Goal: Task Accomplishment & Management: Complete application form

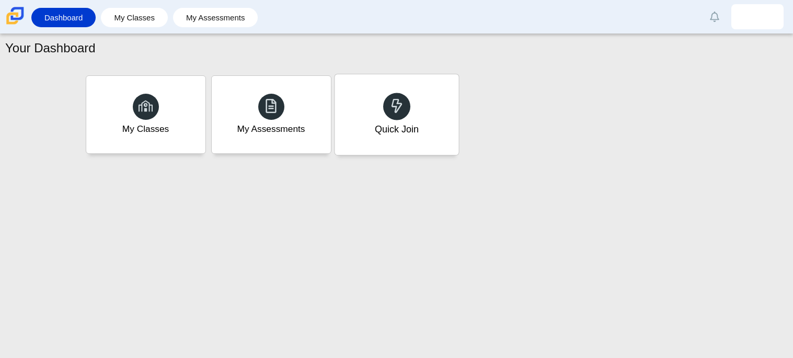
click at [391, 105] on use at bounding box center [396, 105] width 11 height 15
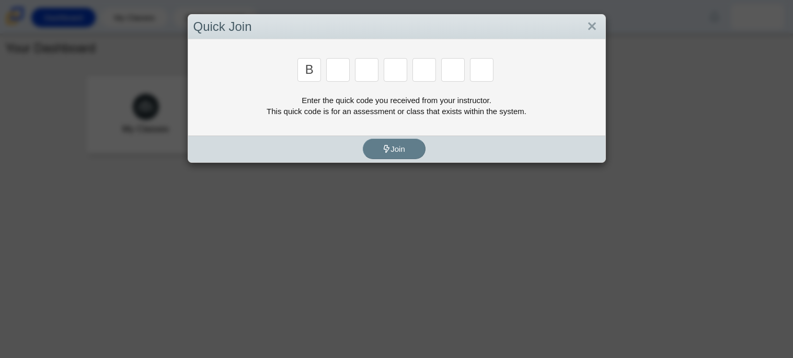
type input "b"
type input "m"
type input "3"
type input "5"
type input "3"
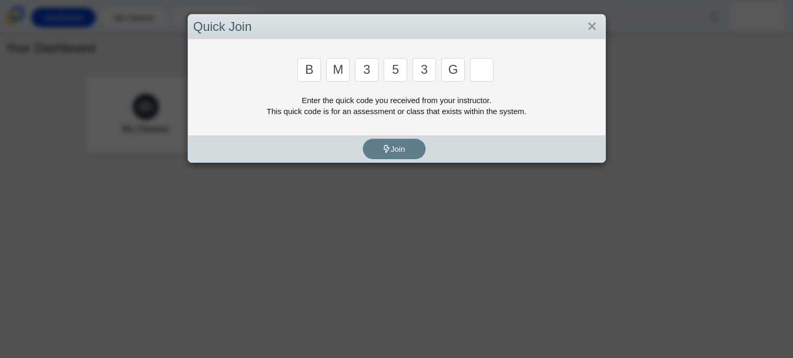
type input "g"
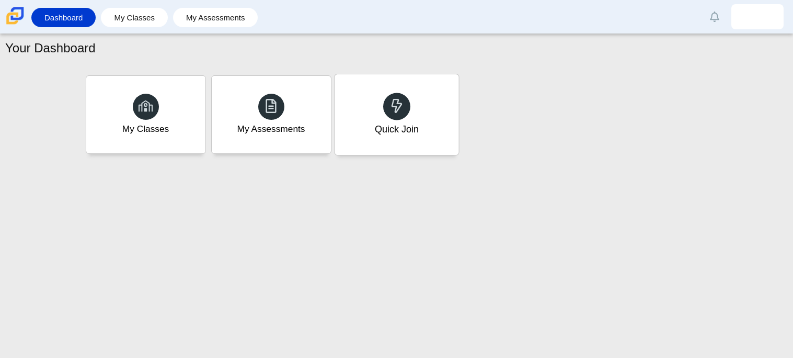
type input "b"
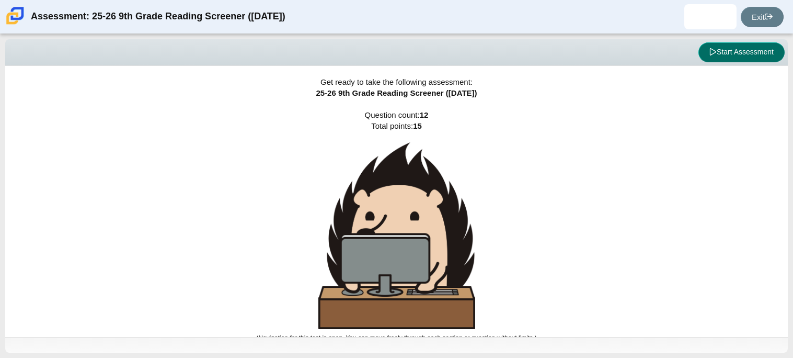
drag, startPoint x: 762, startPoint y: 48, endPoint x: 517, endPoint y: 97, distance: 249.5
click at [517, 97] on div "Viewing Question 0 of 12 in Pacing Mode Start Assessment Get ready to take the …" at bounding box center [396, 195] width 783 height 313
click at [725, 50] on button "Start Assessment" at bounding box center [741, 52] width 86 height 20
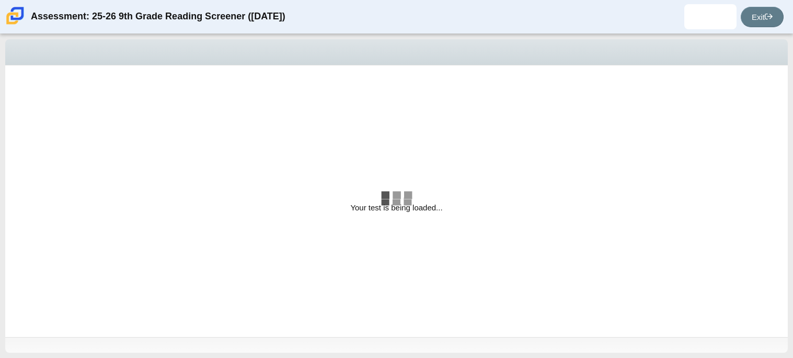
select select "ccc5b315-3c7c-471c-bf90-f22c8299c798"
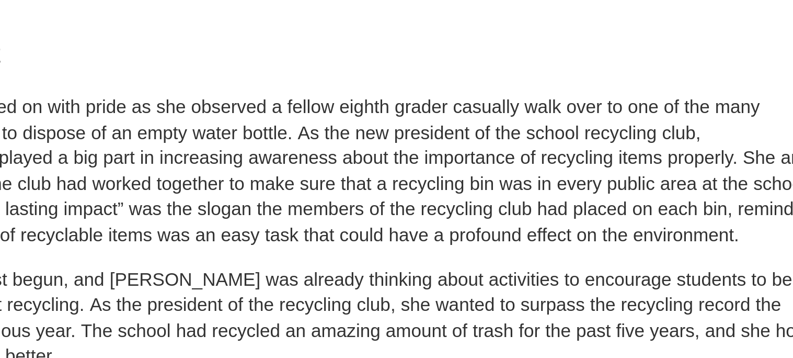
click at [199, 117] on p "[PERSON_NAME] looked on with pride as she observed a fellow eighth grader casua…" at bounding box center [225, 137] width 410 height 62
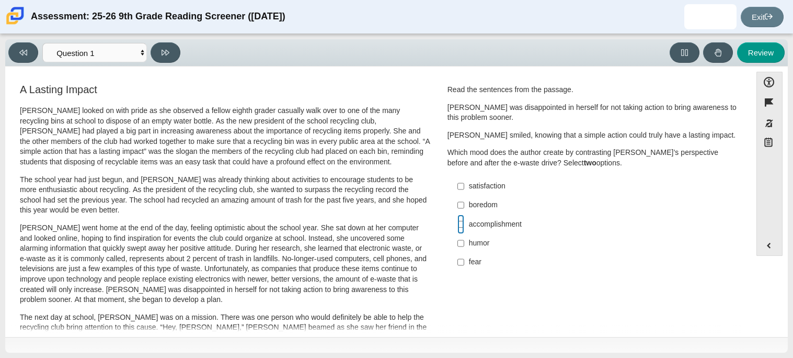
click at [457, 225] on input "accomplishment accomplishment" at bounding box center [460, 223] width 7 height 19
checkbox input "true"
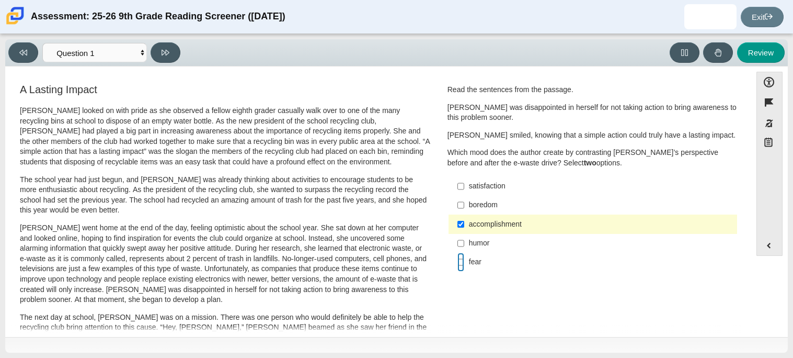
click at [459, 264] on input "fear fear" at bounding box center [460, 262] width 7 height 19
checkbox input "true"
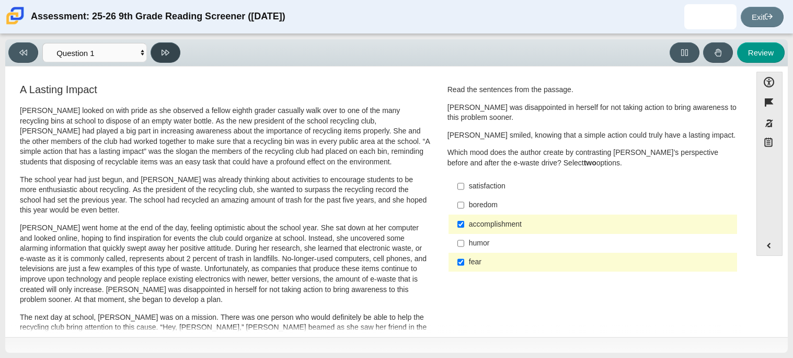
click at [169, 54] on icon at bounding box center [166, 53] width 8 height 8
select select "0ff64528-ffd7-428d-b192-babfaadd44e8"
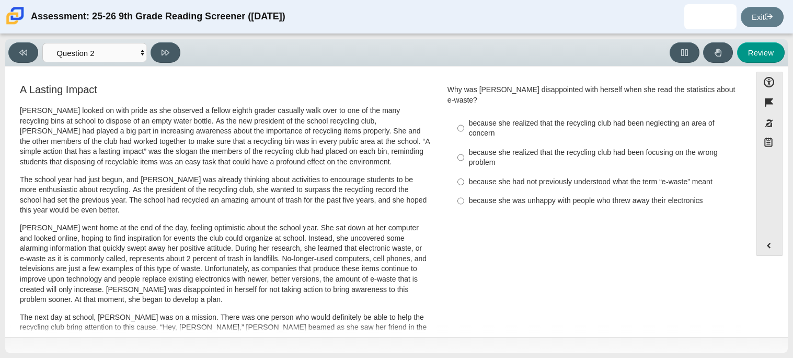
click at [463, 155] on label "because she realized that the recycling club had been focusing on the wrong pro…" at bounding box center [593, 157] width 287 height 29
click at [463, 155] on input "because she realized that the recycling club had been focusing on the wrong pro…" at bounding box center [460, 157] width 7 height 29
radio input "true"
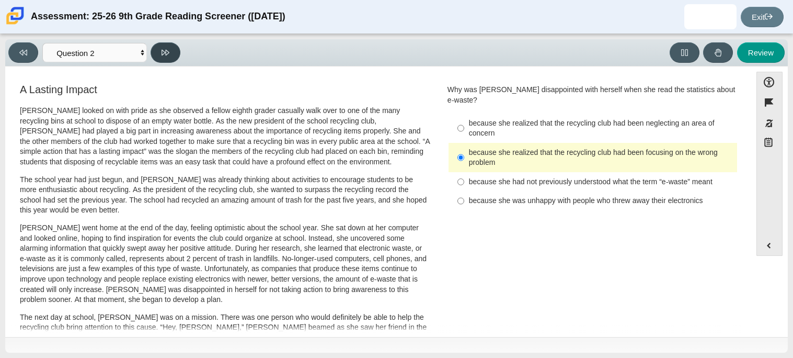
click at [168, 55] on icon at bounding box center [166, 53] width 8 height 8
select select "7ce3d843-6974-4858-901c-1ff39630e843"
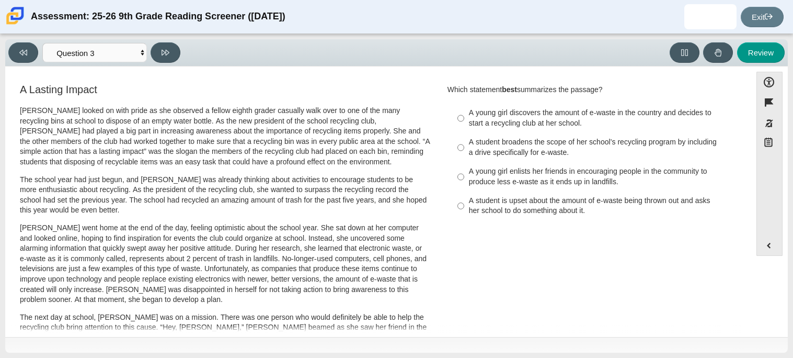
click at [634, 156] on div "A student broadens the scope of her school’s recycling program by including a d…" at bounding box center [601, 147] width 264 height 20
click at [464, 156] on input "A student broadens the scope of her school’s recycling program by including a d…" at bounding box center [460, 147] width 7 height 29
radio input "true"
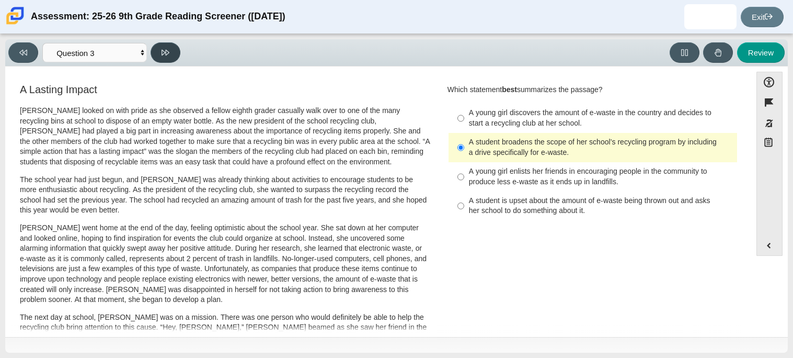
click at [168, 56] on button at bounding box center [166, 52] width 30 height 20
select select "ca9ea0f1-49c5-4bd1-83b0-472c18652b42"
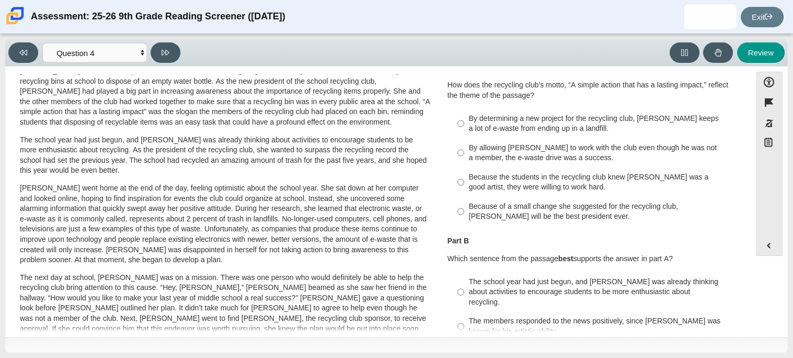
scroll to position [39, 0]
click at [552, 114] on div "By determining a new project for the recycling club, [PERSON_NAME] keeps a lot …" at bounding box center [601, 124] width 264 height 20
click at [464, 114] on input "By determining a new project for the recycling club, [PERSON_NAME] keeps a lot …" at bounding box center [460, 123] width 7 height 29
radio input "true"
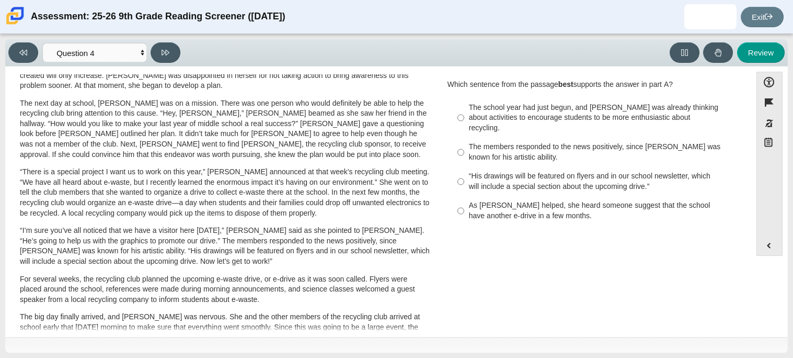
scroll to position [216, 0]
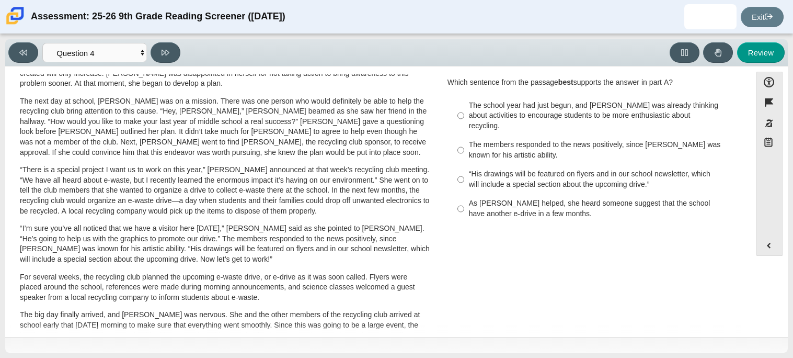
click at [495, 200] on div "As [PERSON_NAME] helped, she heard someone suggest that the school have another…" at bounding box center [601, 208] width 264 height 20
click at [464, 200] on input "As [PERSON_NAME] helped, she heard someone suggest that the school have another…" at bounding box center [460, 208] width 7 height 29
radio input "true"
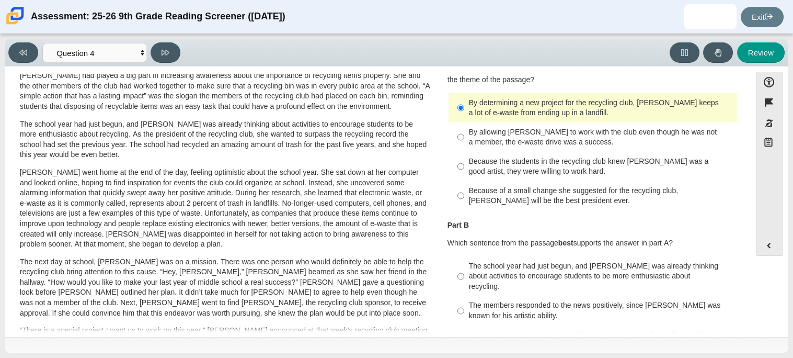
scroll to position [54, 0]
click at [166, 49] on icon at bounding box center [166, 53] width 8 height 8
select select "e41f1a79-e29f-4095-8030-a53364015bed"
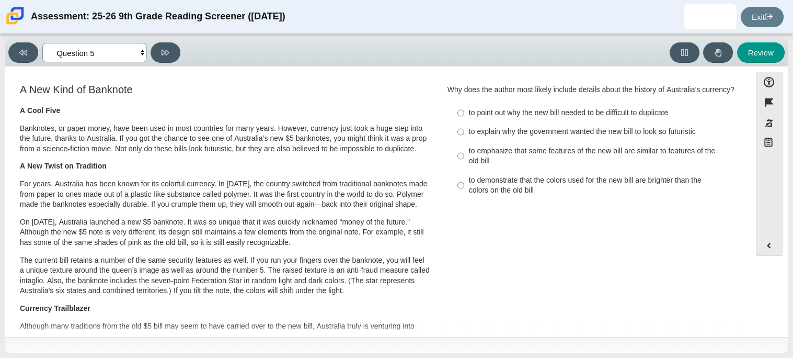
click at [143, 51] on select "Questions Question 1 Question 2 Question 3 Question 4 Question 5 Question 6 Que…" at bounding box center [94, 52] width 105 height 19
click at [274, 70] on div "Accessibility options Close Color scheme Font size Zoom Change the background a…" at bounding box center [396, 201] width 783 height 270
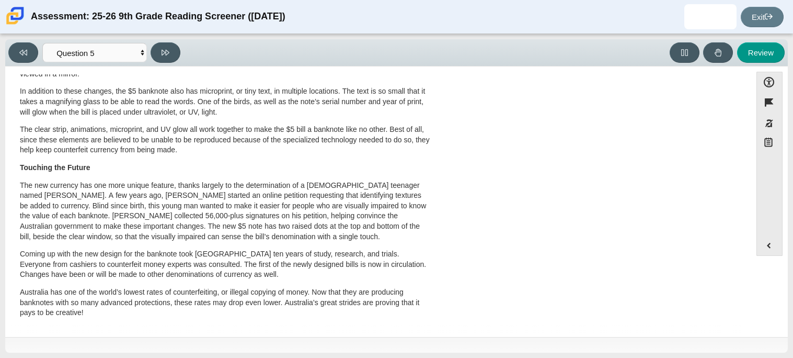
scroll to position [0, 0]
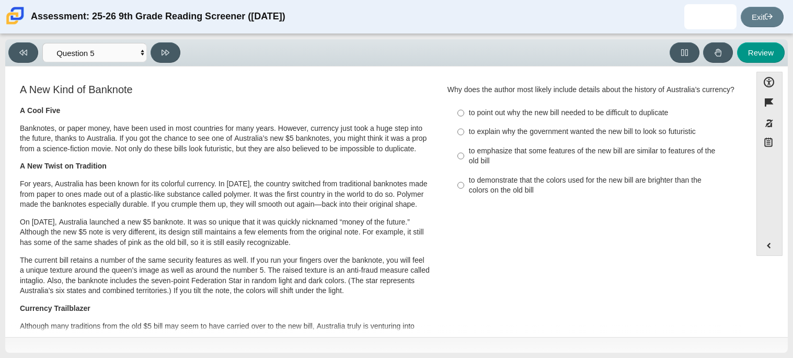
click at [472, 154] on div "to emphasize that some features of the new bill are similar to features of the …" at bounding box center [601, 156] width 264 height 20
click at [464, 154] on input "to emphasize that some features of the new bill are similar to features of the …" at bounding box center [460, 155] width 7 height 29
radio input "true"
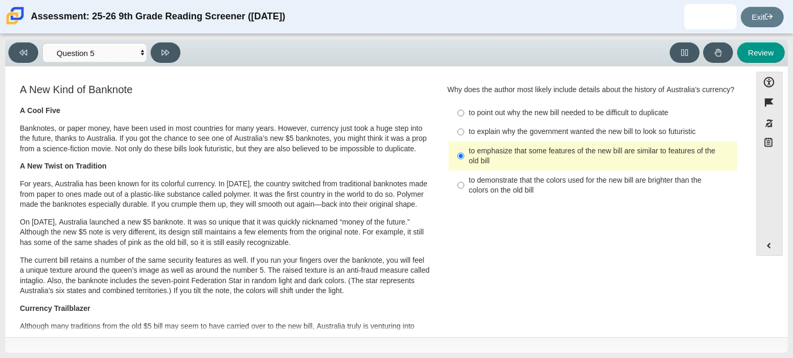
click at [497, 118] on div "to point out why the new bill needed to be difficult to duplicate" at bounding box center [601, 113] width 264 height 10
click at [464, 118] on input "to point out why the new bill needed to be difficult to duplicate to point out …" at bounding box center [460, 113] width 7 height 19
radio input "true"
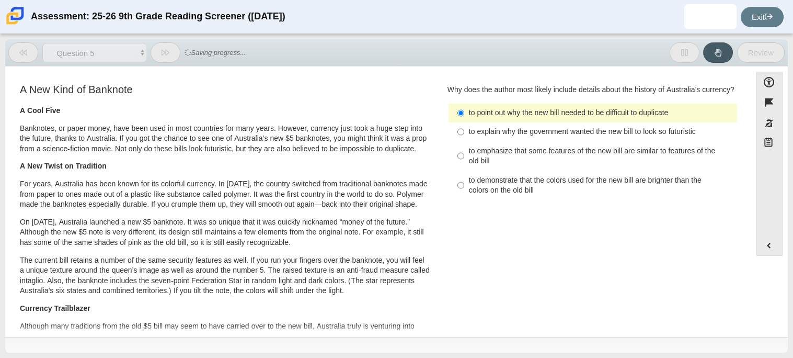
click at [500, 152] on div "to emphasize that some features of the new bill are similar to features of the …" at bounding box center [601, 156] width 264 height 20
click at [464, 152] on input "to emphasize that some features of the new bill are similar to features of the …" at bounding box center [460, 155] width 7 height 29
radio input "true"
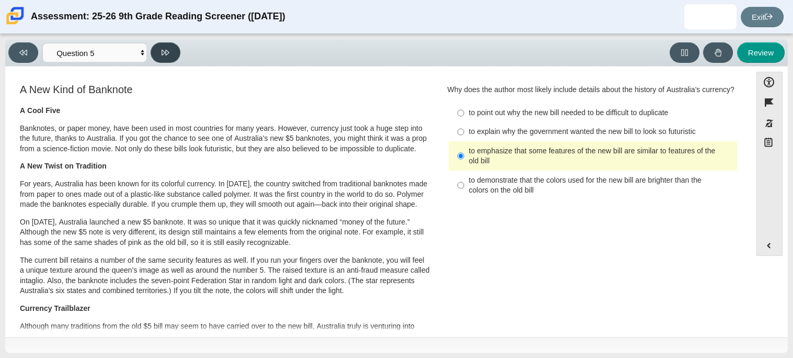
click at [158, 49] on button at bounding box center [166, 52] width 30 height 20
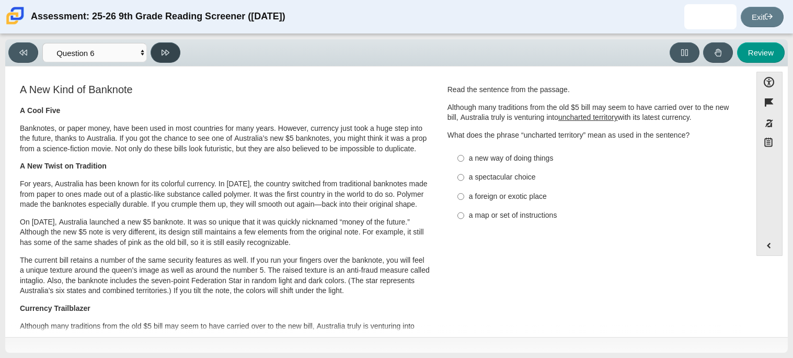
click at [158, 49] on button at bounding box center [166, 52] width 30 height 20
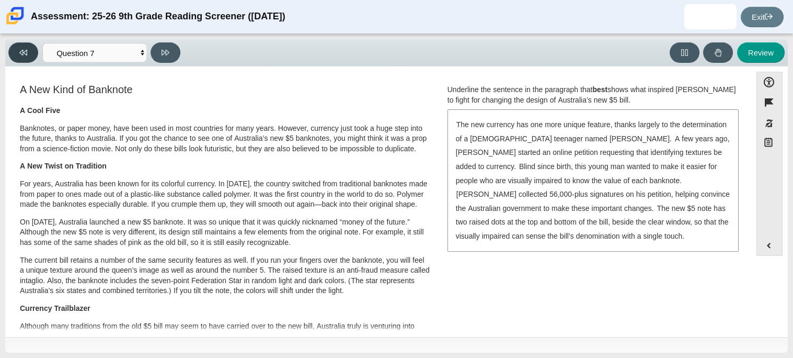
click at [22, 50] on icon at bounding box center [23, 53] width 8 height 6
select select "69146e31-7b3d-4a3e-9ce6-f30c24342ae0"
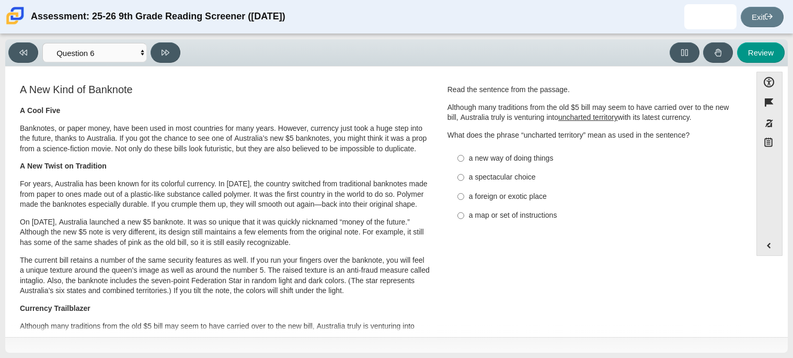
click at [530, 162] on div "a new way of doing things" at bounding box center [601, 158] width 264 height 10
click at [464, 162] on input "a new way of doing things a new way of doing things" at bounding box center [460, 157] width 7 height 19
radio input "true"
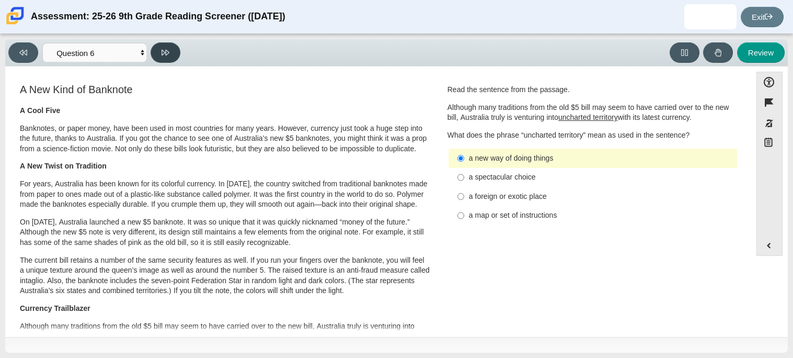
click at [164, 51] on icon at bounding box center [166, 53] width 8 height 6
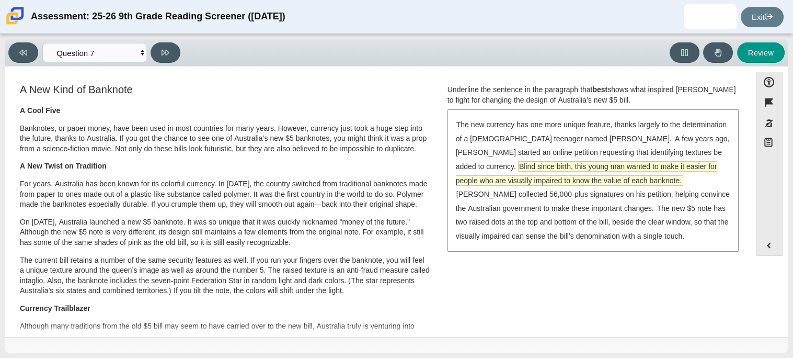
click at [562, 170] on span "Blind since birth, this young man wanted to make it easier for people who are v…" at bounding box center [586, 174] width 261 height 24
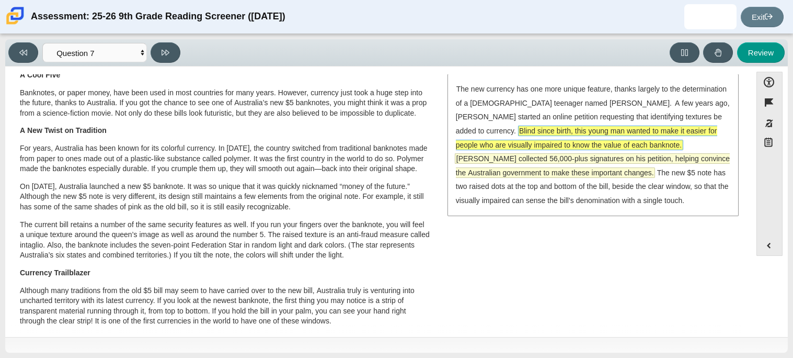
scroll to position [45, 0]
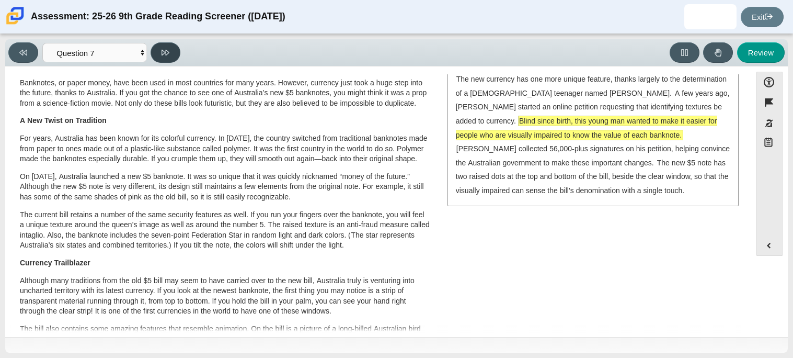
click at [166, 44] on button at bounding box center [166, 52] width 30 height 20
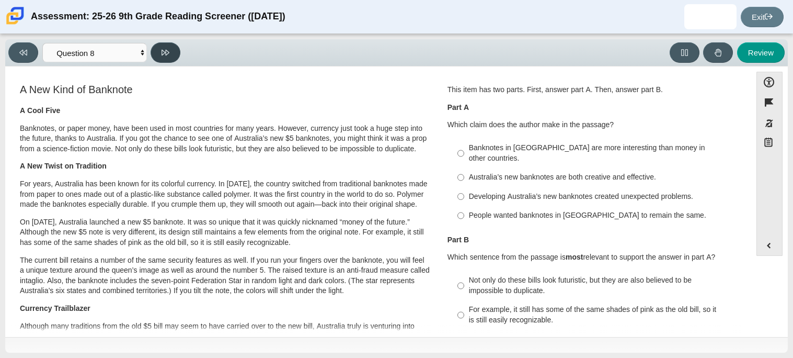
click at [166, 44] on button at bounding box center [166, 52] width 30 height 20
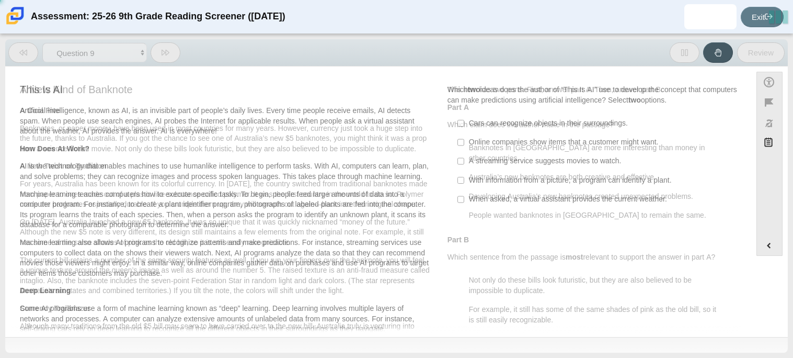
click at [166, 44] on button at bounding box center [166, 52] width 30 height 20
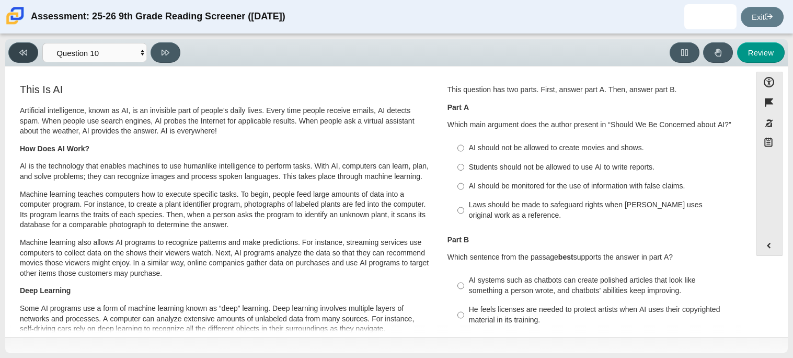
click at [24, 56] on button at bounding box center [23, 52] width 30 height 20
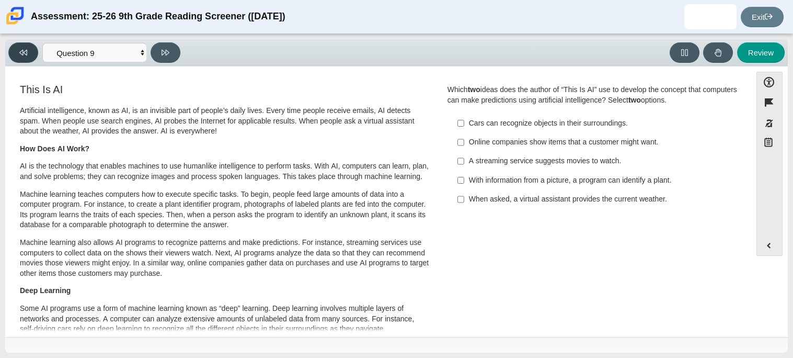
click at [24, 56] on button at bounding box center [23, 52] width 30 height 20
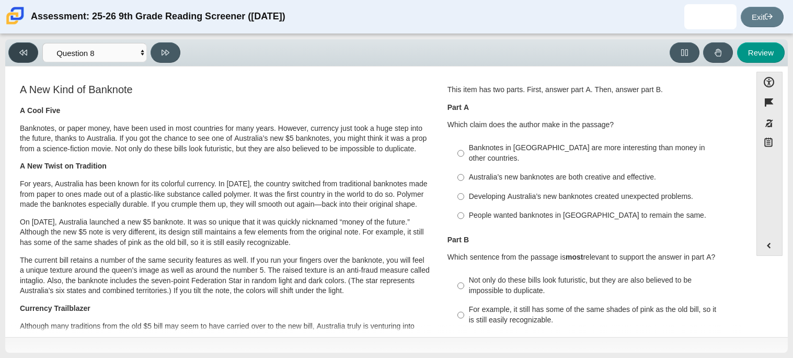
click at [24, 56] on button at bounding box center [23, 52] width 30 height 20
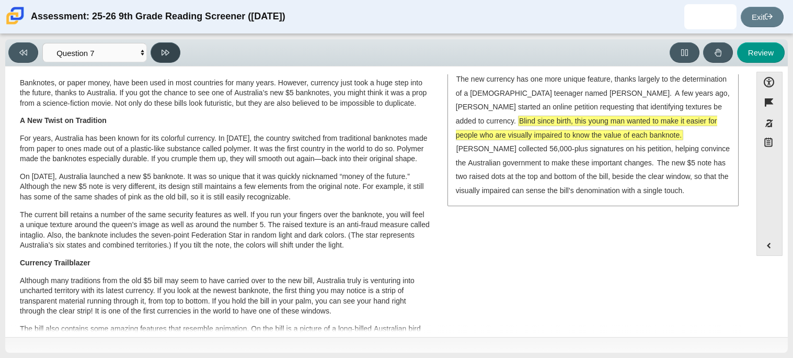
click at [160, 43] on button at bounding box center [166, 52] width 30 height 20
select select "ea8338c2-a6a3-418e-a305-2b963b54a290"
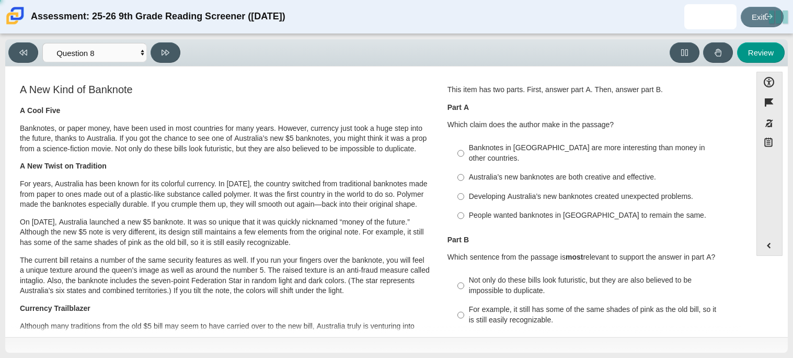
click at [507, 191] on div "Developing Australia’s new banknotes created unexpected problems." at bounding box center [601, 196] width 264 height 10
click at [464, 187] on input "Developing Australia’s new banknotes created unexpected problems. Developing Au…" at bounding box center [460, 196] width 7 height 19
radio input "true"
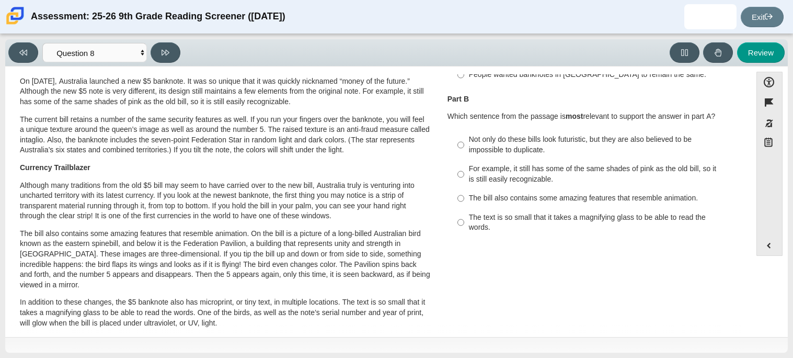
scroll to position [143, 0]
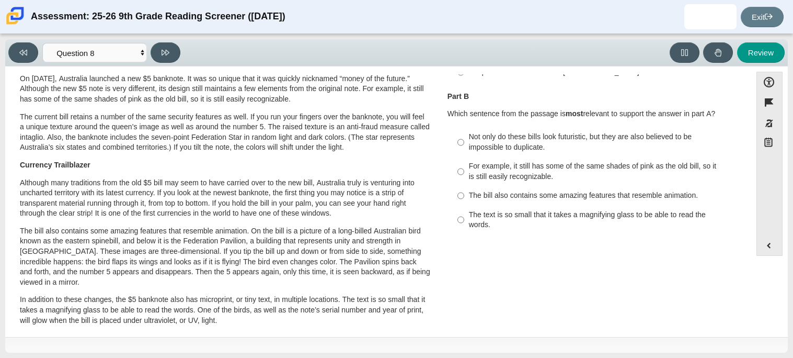
click at [582, 213] on div "The text is so small that it takes a magnifying glass to be able to read the wo…" at bounding box center [601, 220] width 264 height 20
click at [464, 213] on input "The text is so small that it takes a magnifying glass to be able to read the wo…" at bounding box center [460, 219] width 7 height 29
radio input "true"
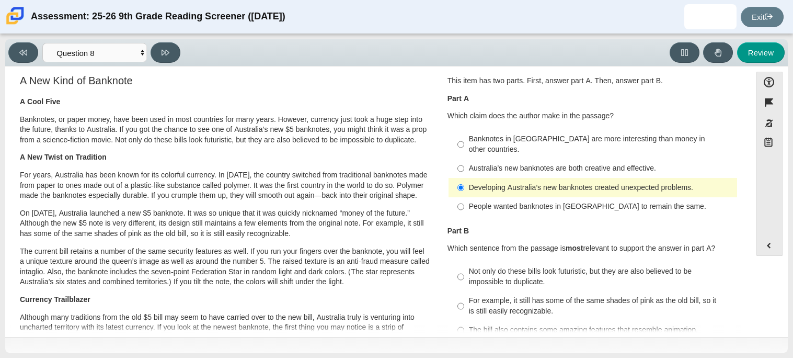
scroll to position [0, 0]
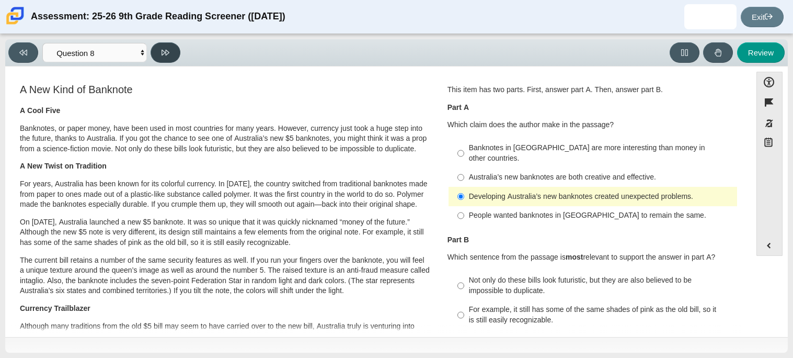
click at [165, 61] on button at bounding box center [166, 52] width 30 height 20
select select "89f058d6-b15c-4ef5-a4b3-fdaffb8868b6"
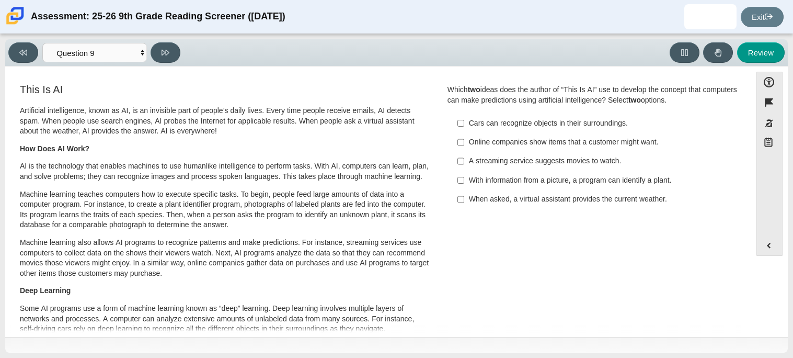
click at [407, 157] on div "Artificial intelligence, known as AI, is an invisible part of people’s daily li…" at bounding box center [225, 286] width 410 height 360
click at [496, 178] on div "With information from a picture, a program can identify a plant." at bounding box center [601, 180] width 264 height 10
click at [464, 178] on input "With information from a picture, a program can identify a plant. With informati…" at bounding box center [460, 179] width 7 height 19
checkbox input "true"
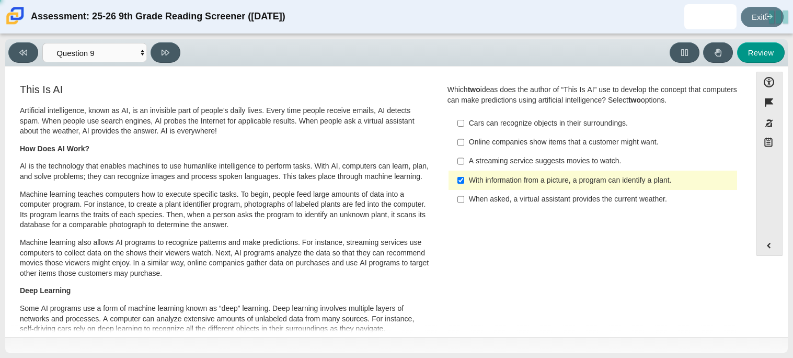
click at [478, 142] on div "Online companies show items that a customer might want." at bounding box center [601, 142] width 264 height 10
click at [464, 142] on input "Online companies show items that a customer might want. Online companies show i…" at bounding box center [460, 142] width 7 height 19
checkbox input "true"
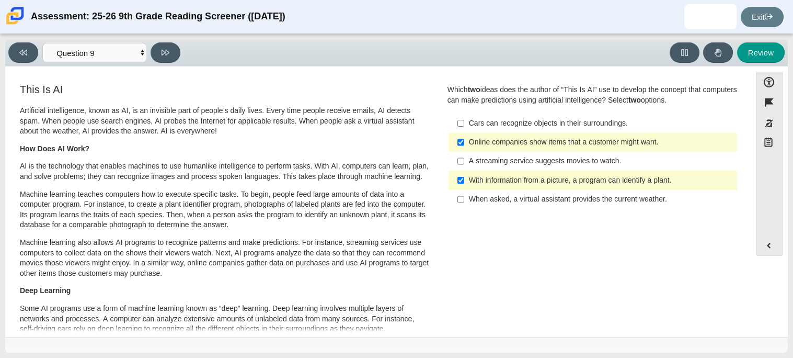
click at [482, 203] on div "When asked, a virtual assistant provides the current weather." at bounding box center [601, 199] width 264 height 10
click at [464, 203] on input "When asked, a virtual assistant provides the current weather. When asked, a vir…" at bounding box center [460, 199] width 7 height 19
checkbox input "true"
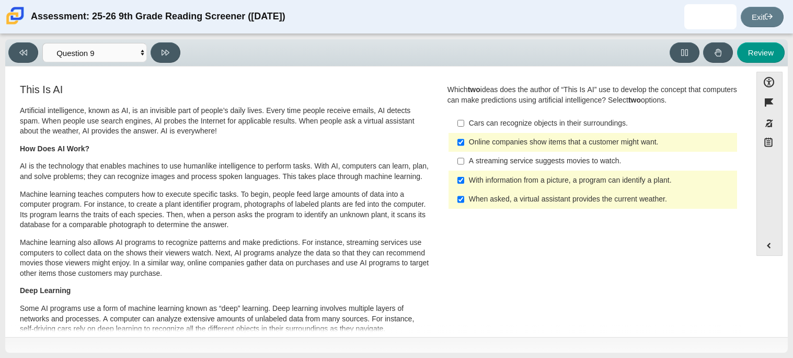
click at [476, 163] on div "A streaming service suggests movies to watch." at bounding box center [601, 161] width 264 height 10
click at [464, 163] on input "A streaming service suggests movies to watch. A streaming service suggests movi…" at bounding box center [460, 161] width 7 height 19
checkbox input "true"
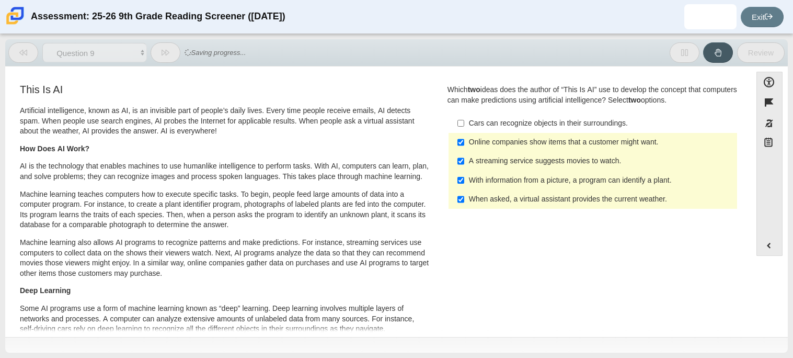
click at [471, 144] on div "Online companies show items that a customer might want." at bounding box center [601, 142] width 264 height 10
click at [464, 144] on input "Online companies show items that a customer might want. Online companies show i…" at bounding box center [460, 142] width 7 height 19
checkbox input "false"
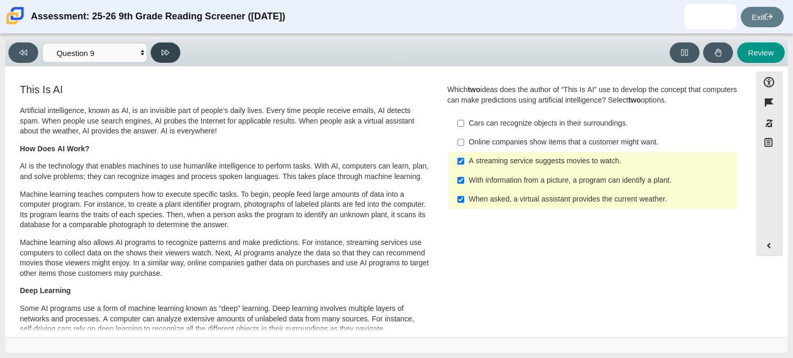
click at [174, 51] on button at bounding box center [166, 52] width 30 height 20
select select "cdf3c14e-a918-44d1-9b63-3db0fa81641e"
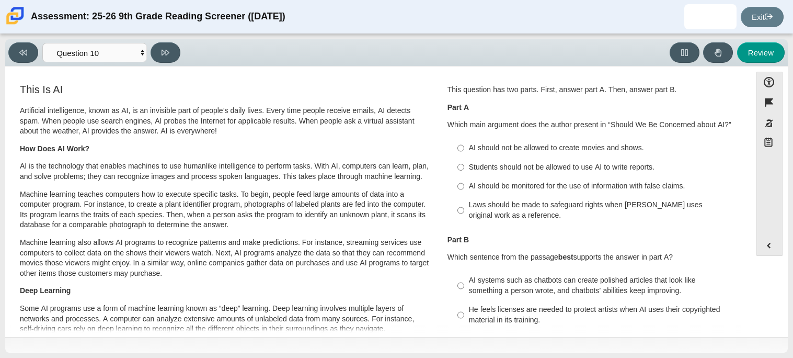
click at [501, 188] on div "AI should be monitored for the use of information with false claims." at bounding box center [601, 186] width 264 height 10
click at [464, 188] on input "AI should be monitored for the use of information with false claims. AI should …" at bounding box center [460, 186] width 7 height 19
radio input "true"
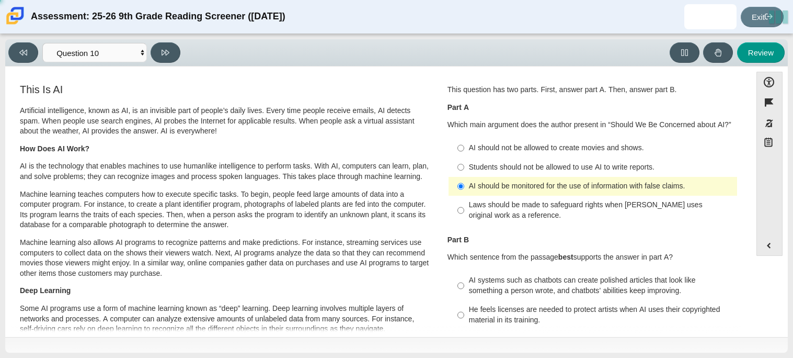
click at [503, 209] on div "Laws should be made to safeguard rights when [PERSON_NAME] uses original work a…" at bounding box center [601, 210] width 264 height 20
click at [464, 209] on input "Laws should be made to safeguard rights when [PERSON_NAME] uses original work a…" at bounding box center [460, 210] width 7 height 29
radio input "true"
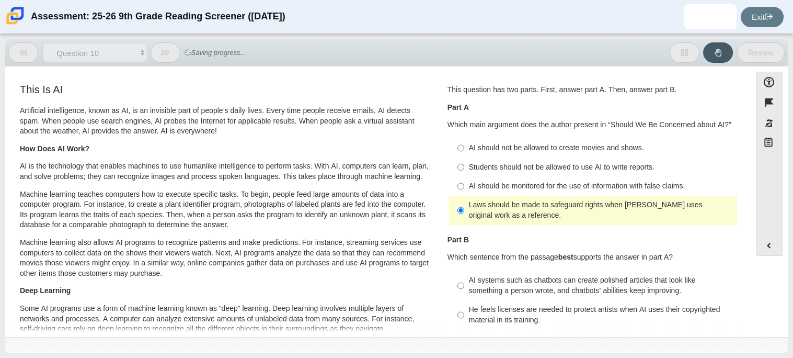
click at [502, 157] on label "AI should not be allowed to create movies and shows. AI should not be allowed t…" at bounding box center [593, 148] width 287 height 19
click at [464, 157] on input "AI should not be allowed to create movies and shows. AI should not be allowed t…" at bounding box center [460, 148] width 7 height 19
radio input "true"
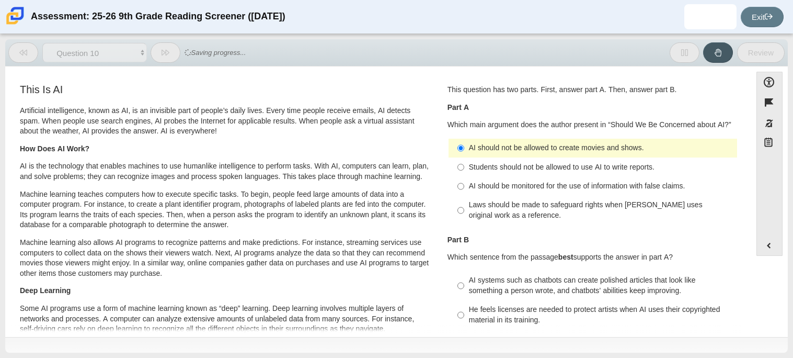
click at [504, 162] on div "Students should not be allowed to use AI to write reports." at bounding box center [601, 167] width 264 height 10
click at [464, 162] on input "Students should not be allowed to use AI to write reports. Students should not …" at bounding box center [460, 166] width 7 height 19
radio input "true"
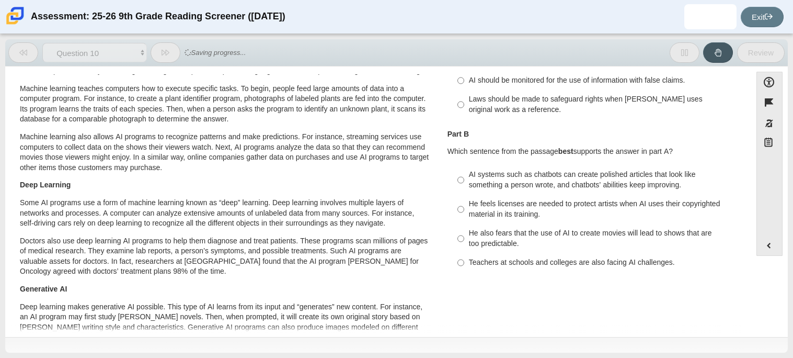
scroll to position [110, 0]
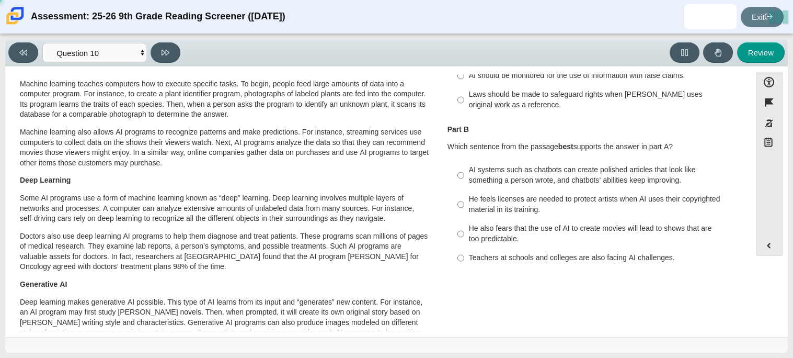
click at [469, 235] on div "He also fears that the use of AI to create movies will lead to shows that are t…" at bounding box center [601, 233] width 264 height 20
click at [464, 235] on input "He also fears that the use of AI to create movies will lead to shows that are t…" at bounding box center [460, 233] width 7 height 29
radio input "true"
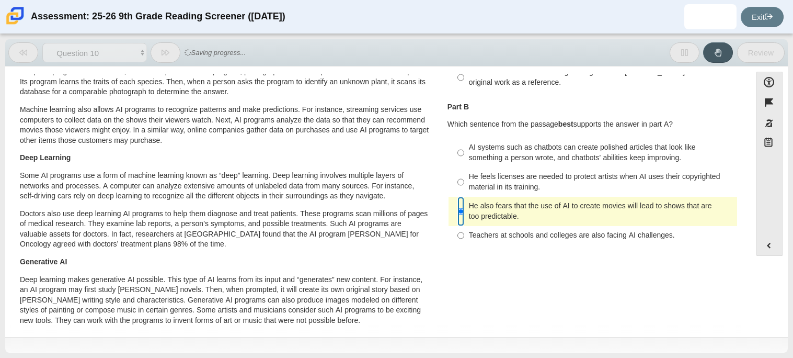
scroll to position [141, 0]
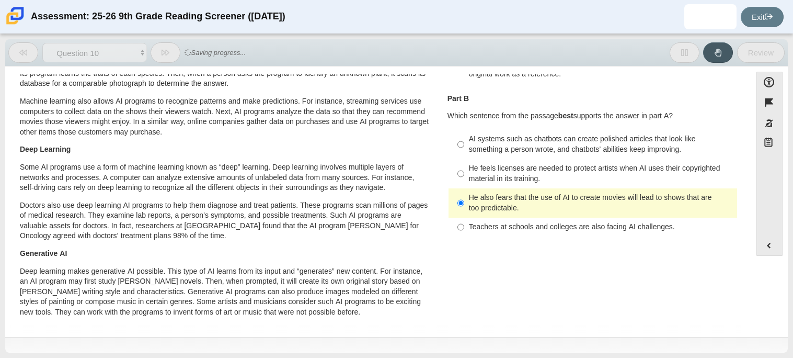
click at [465, 235] on label "Teachers at schools and colleges are also facing AI challenges. Teachers at sch…" at bounding box center [593, 226] width 287 height 19
click at [464, 235] on input "Teachers at schools and colleges are also facing AI challenges. Teachers at sch…" at bounding box center [460, 226] width 7 height 19
radio input "true"
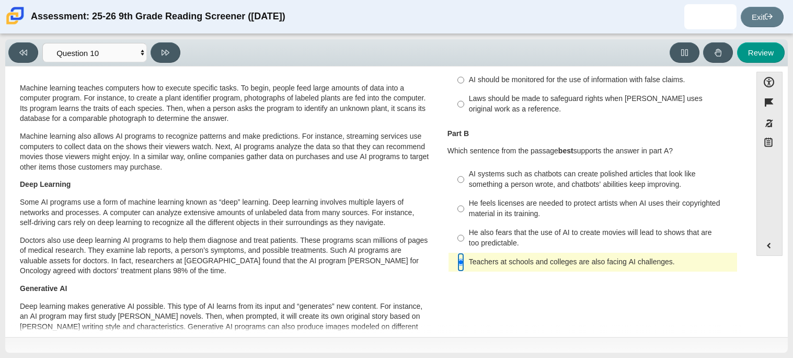
scroll to position [0, 0]
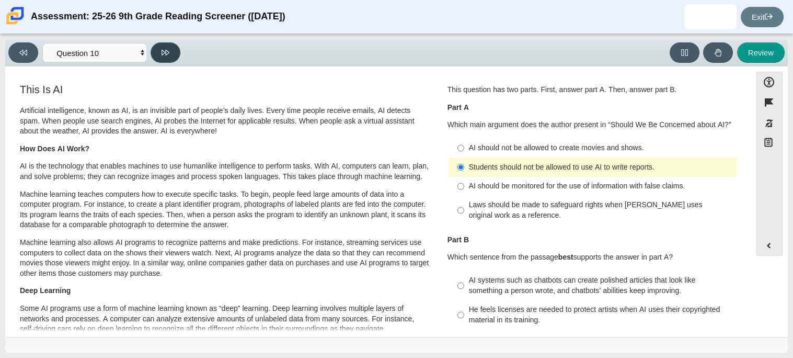
click at [174, 45] on button at bounding box center [166, 52] width 30 height 20
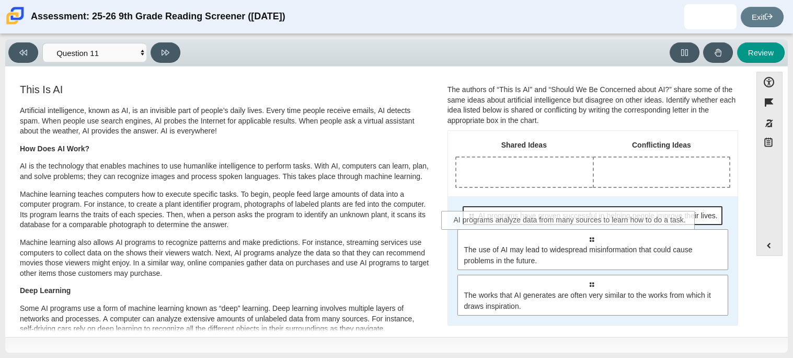
drag, startPoint x: 569, startPoint y: 238, endPoint x: 551, endPoint y: 221, distance: 25.5
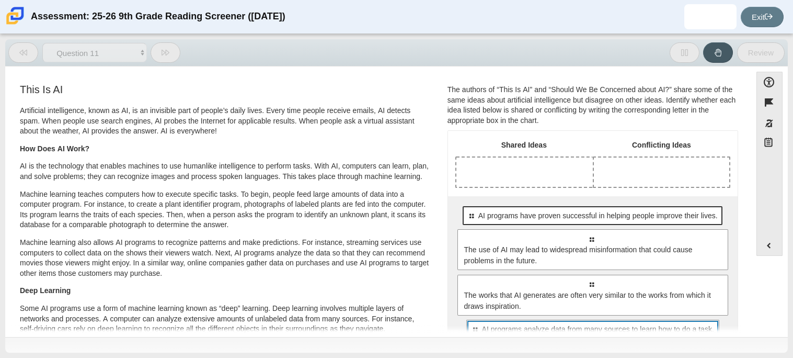
scroll to position [6, 0]
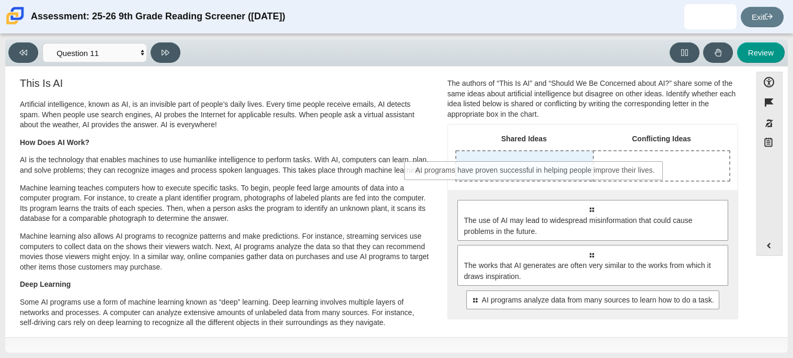
drag, startPoint x: 552, startPoint y: 210, endPoint x: 497, endPoint y: 171, distance: 67.2
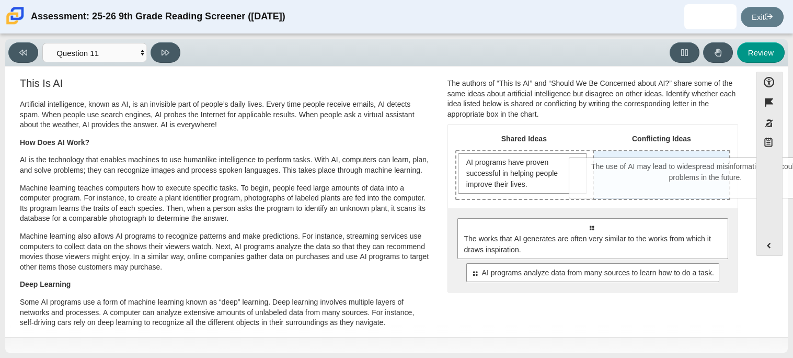
drag, startPoint x: 551, startPoint y: 234, endPoint x: 664, endPoint y: 174, distance: 127.9
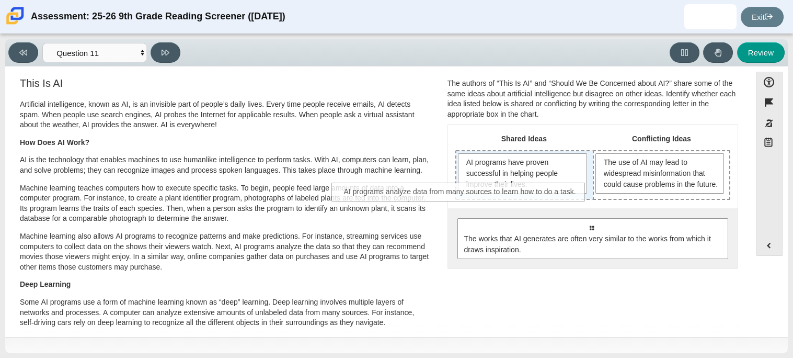
drag, startPoint x: 677, startPoint y: 288, endPoint x: 548, endPoint y: 197, distance: 157.1
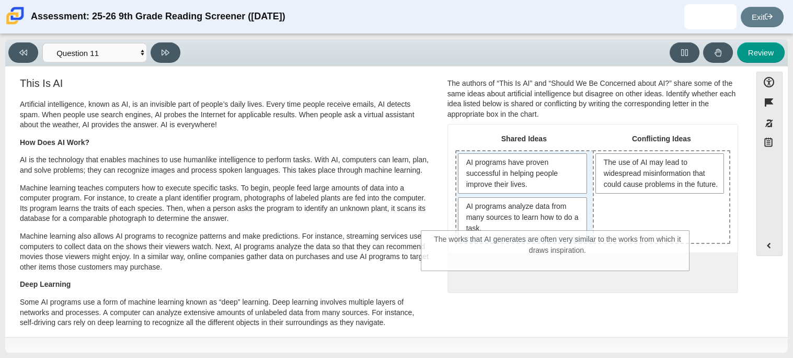
drag, startPoint x: 571, startPoint y: 270, endPoint x: 538, endPoint y: 239, distance: 45.5
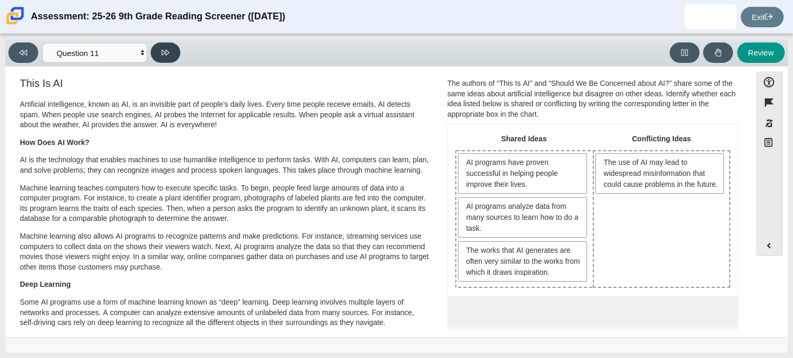
click at [170, 56] on button at bounding box center [166, 52] width 30 height 20
select select "c3effed4-44ce-4a19-bd96-1787f34e9b4c"
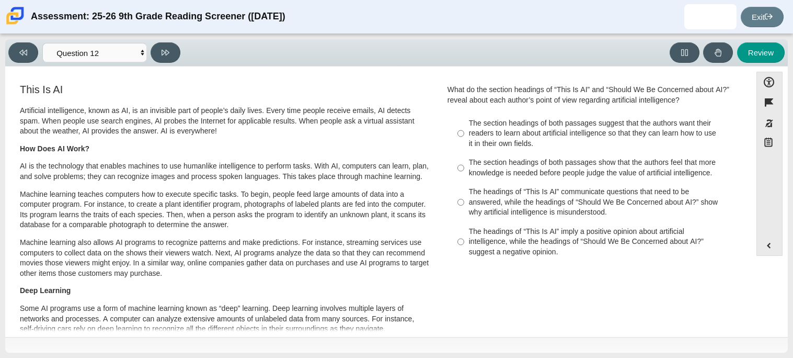
click at [507, 207] on div "The headings of “This Is AI” communicate questions that need to be answered, wh…" at bounding box center [601, 202] width 264 height 31
click at [464, 207] on input "The headings of “This Is AI” communicate questions that need to be answered, wh…" at bounding box center [460, 202] width 7 height 40
radio input "true"
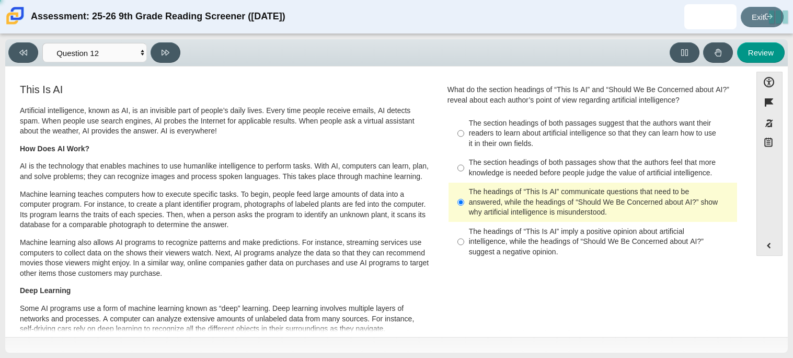
click at [508, 240] on div "The headings of “This Is AI” imply a positive opinion about artificial intellig…" at bounding box center [601, 241] width 264 height 31
click at [464, 240] on input "The headings of “This Is AI” imply a positive opinion about artificial intellig…" at bounding box center [460, 242] width 7 height 40
radio input "true"
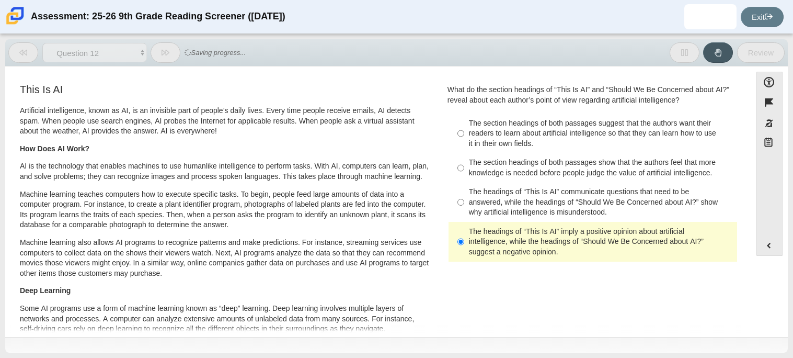
click at [489, 178] on div "The section headings of both passages show that the authors feel that more know…" at bounding box center [601, 167] width 264 height 20
click at [464, 178] on input "The section headings of both passages show that the authors feel that more know…" at bounding box center [460, 167] width 7 height 29
radio input "true"
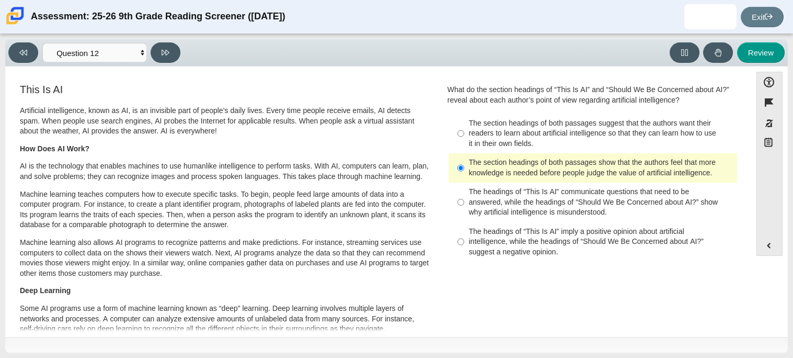
click at [509, 237] on div "The headings of “This Is AI” imply a positive opinion about artificial intellig…" at bounding box center [601, 241] width 264 height 31
click at [464, 237] on input "The headings of “This Is AI” imply a positive opinion about artificial intellig…" at bounding box center [460, 242] width 7 height 40
radio input "true"
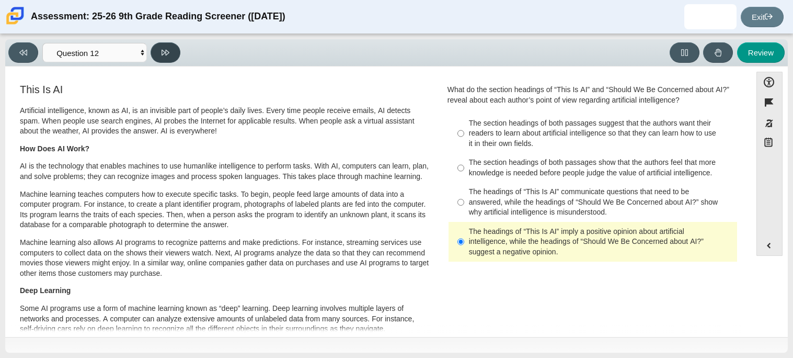
click at [166, 50] on icon at bounding box center [166, 53] width 8 height 6
select select "review"
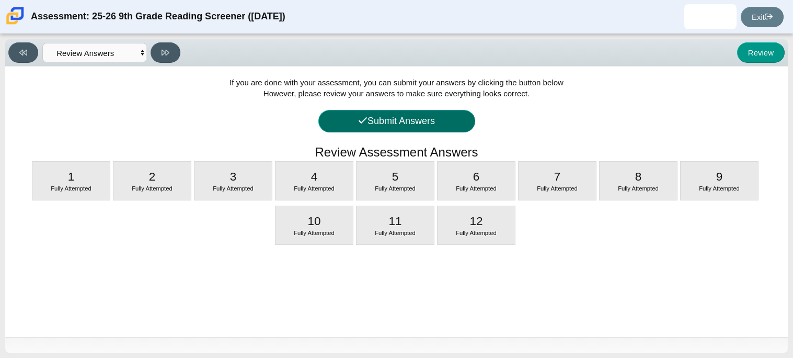
click at [370, 124] on button "Submit Answers" at bounding box center [396, 121] width 157 height 22
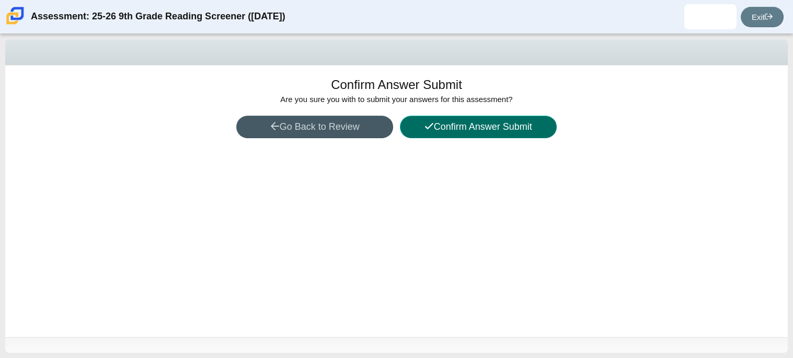
click at [413, 127] on button "Confirm Answer Submit" at bounding box center [478, 127] width 157 height 22
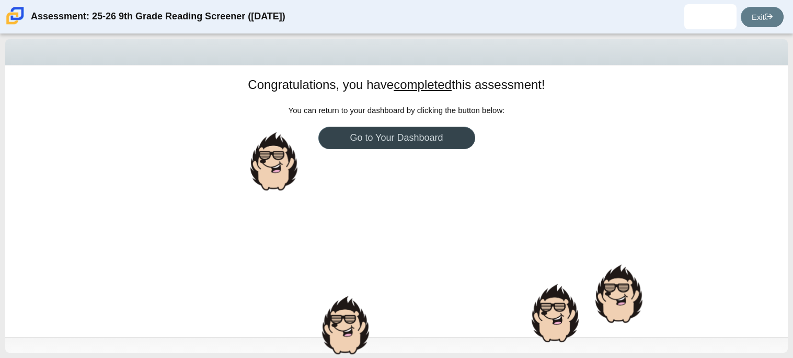
click at [421, 136] on link "Go to Your Dashboard" at bounding box center [396, 138] width 157 height 22
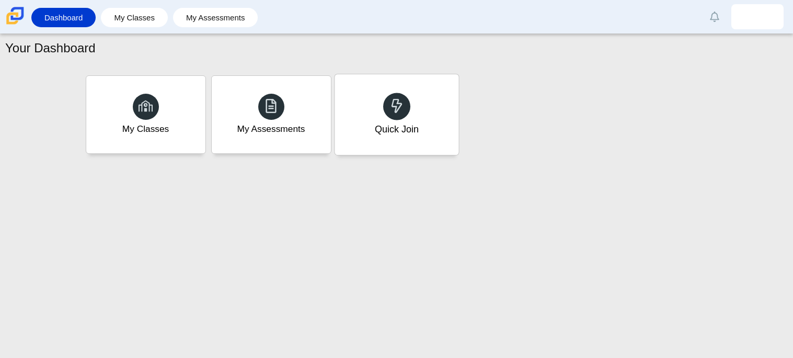
click at [407, 121] on div "Quick Join" at bounding box center [397, 114] width 124 height 81
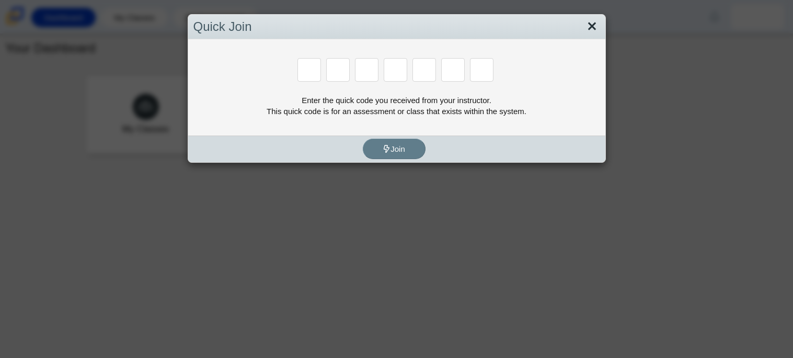
click at [586, 26] on link "Close" at bounding box center [592, 27] width 16 height 18
